Goal: Task Accomplishment & Management: Manage account settings

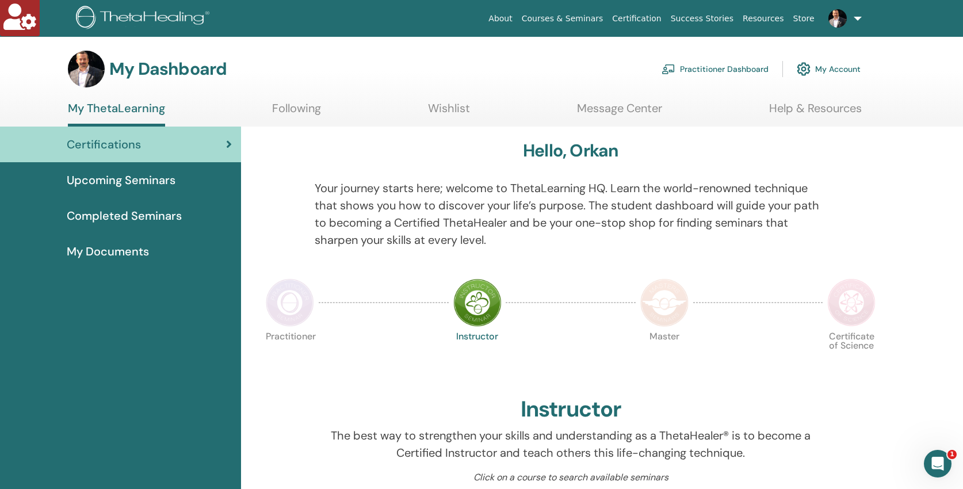
click at [705, 69] on link "Practitioner Dashboard" at bounding box center [715, 68] width 107 height 25
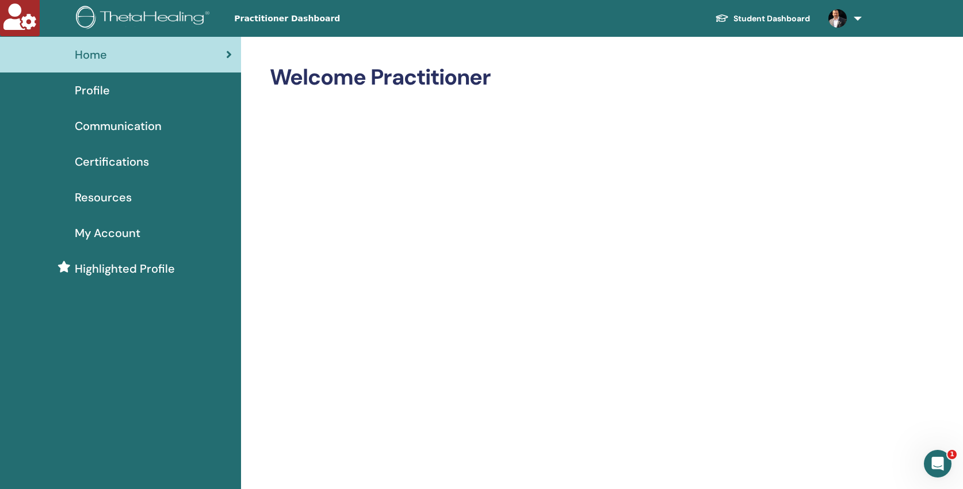
click at [97, 89] on span "Profile" at bounding box center [92, 90] width 35 height 17
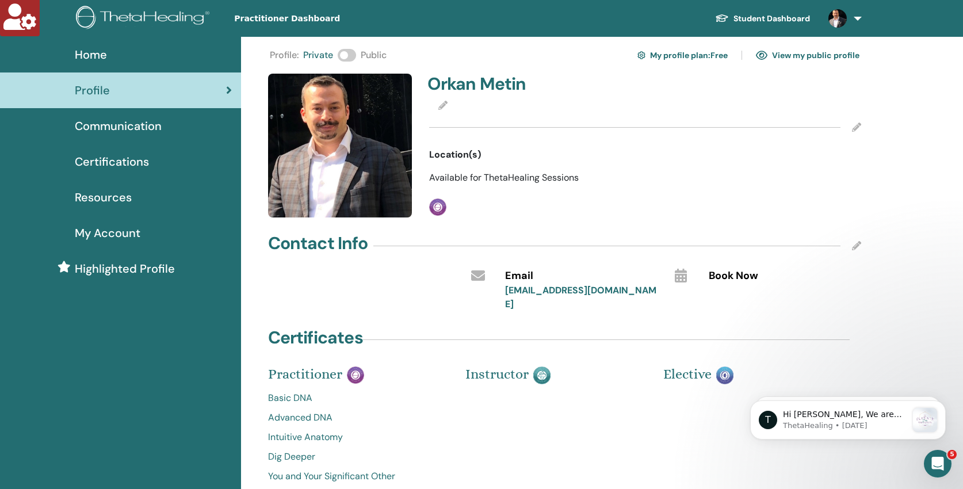
click at [349, 55] on span at bounding box center [347, 55] width 18 height 13
